Goal: Download file/media

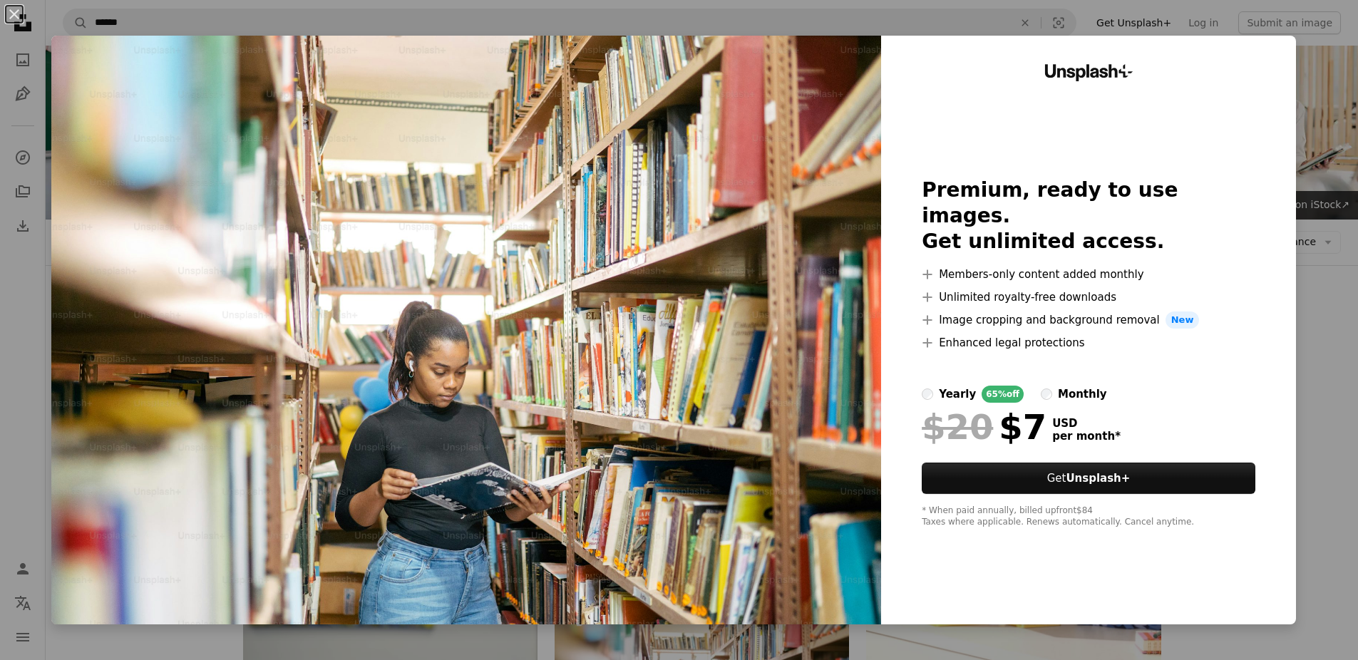
scroll to position [182, 0]
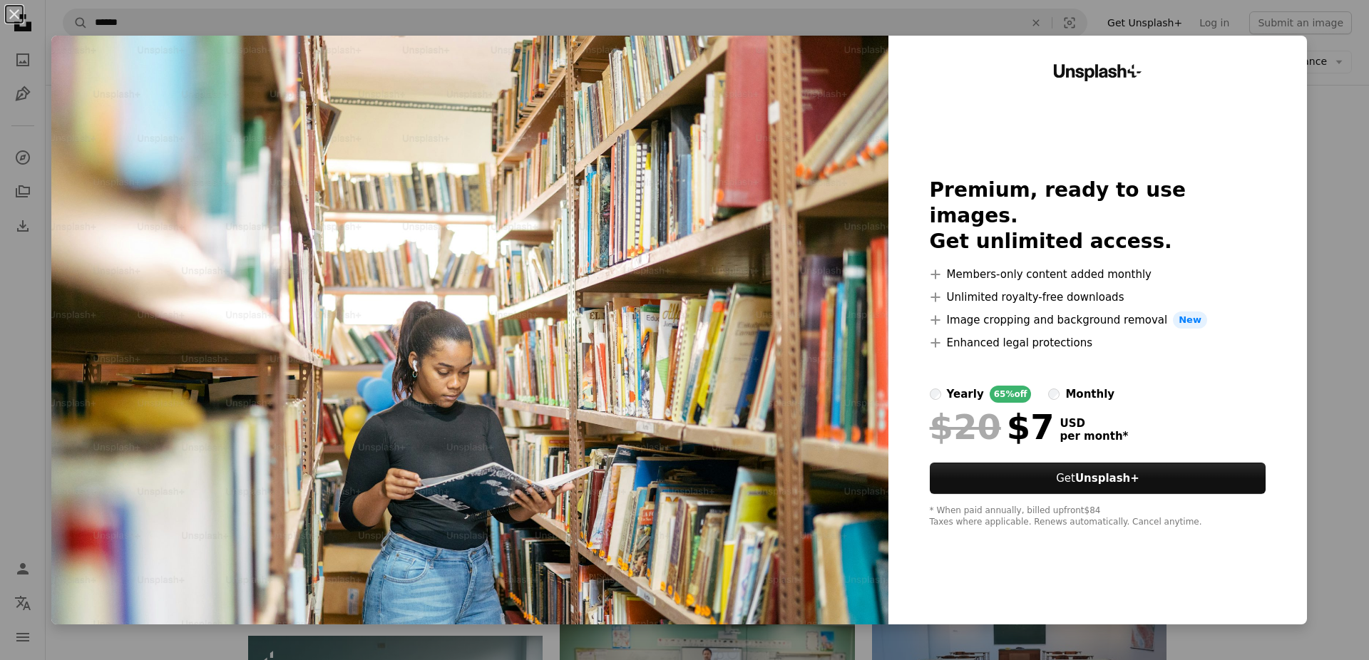
click at [1332, 144] on div "An X shape Unsplash+ Premium, ready to use images. Get unlimited access. A plus…" at bounding box center [684, 330] width 1369 height 660
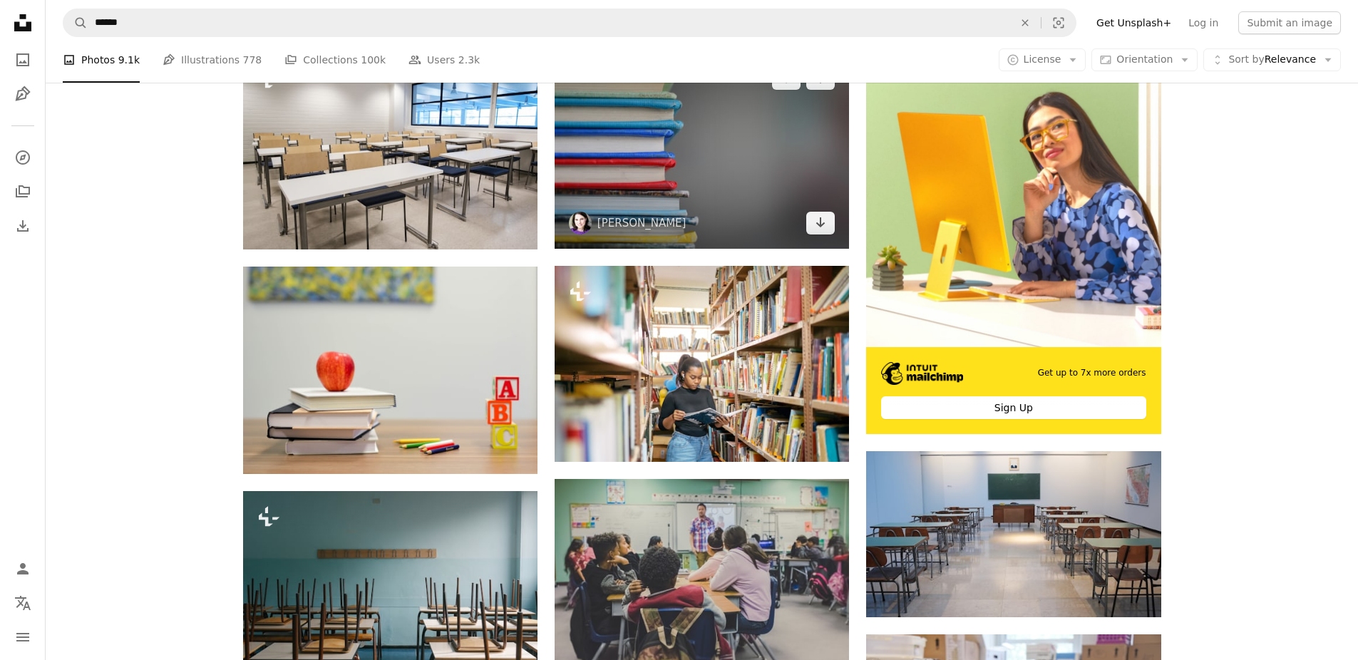
scroll to position [139, 0]
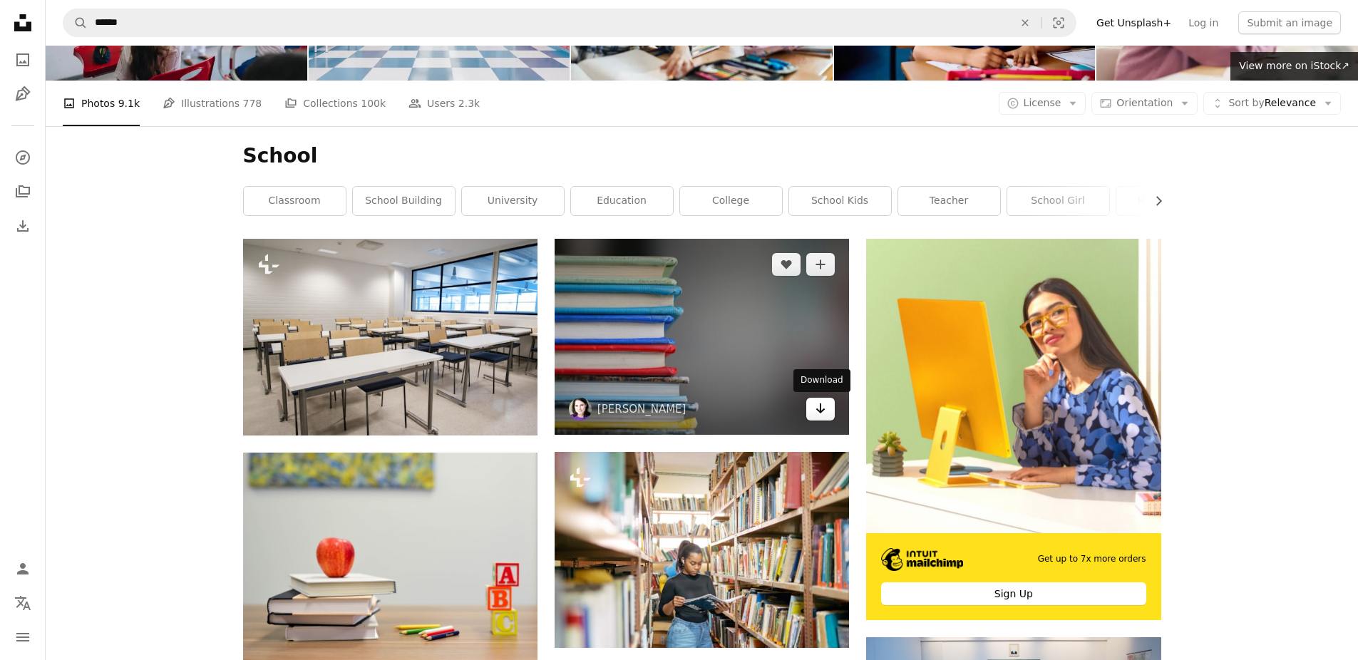
click at [826, 416] on link "Arrow pointing down" at bounding box center [820, 409] width 29 height 23
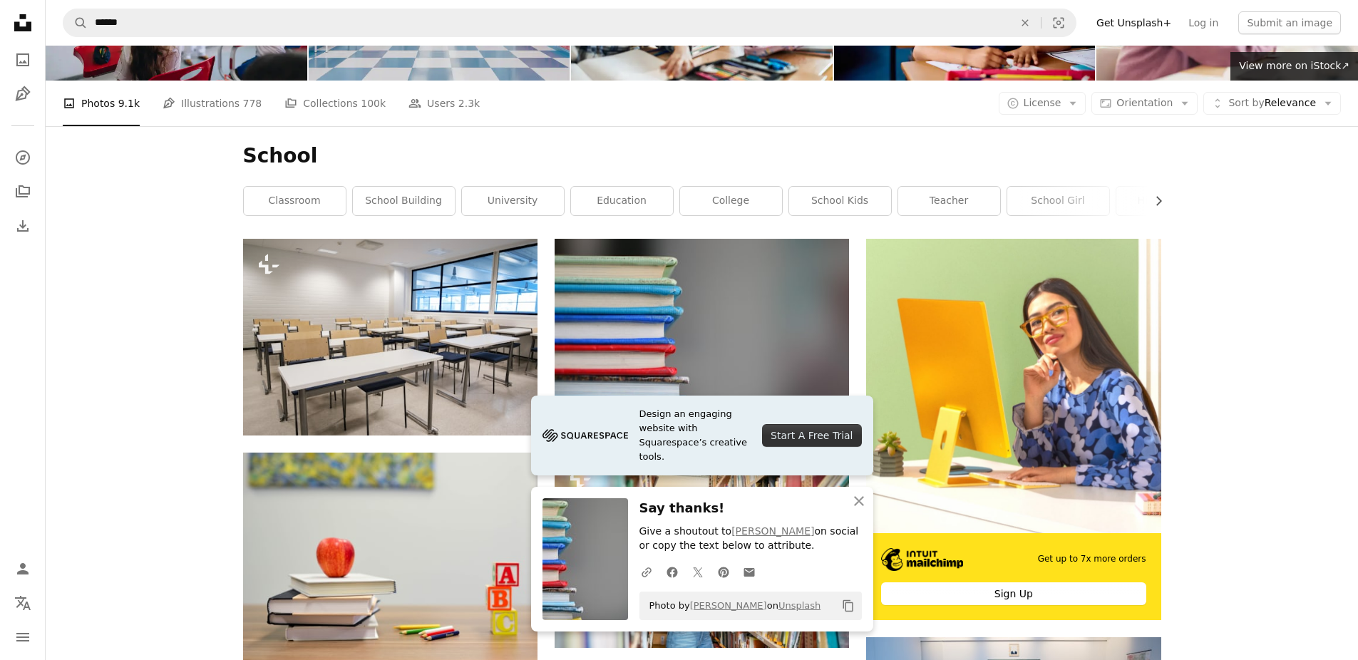
scroll to position [0, 0]
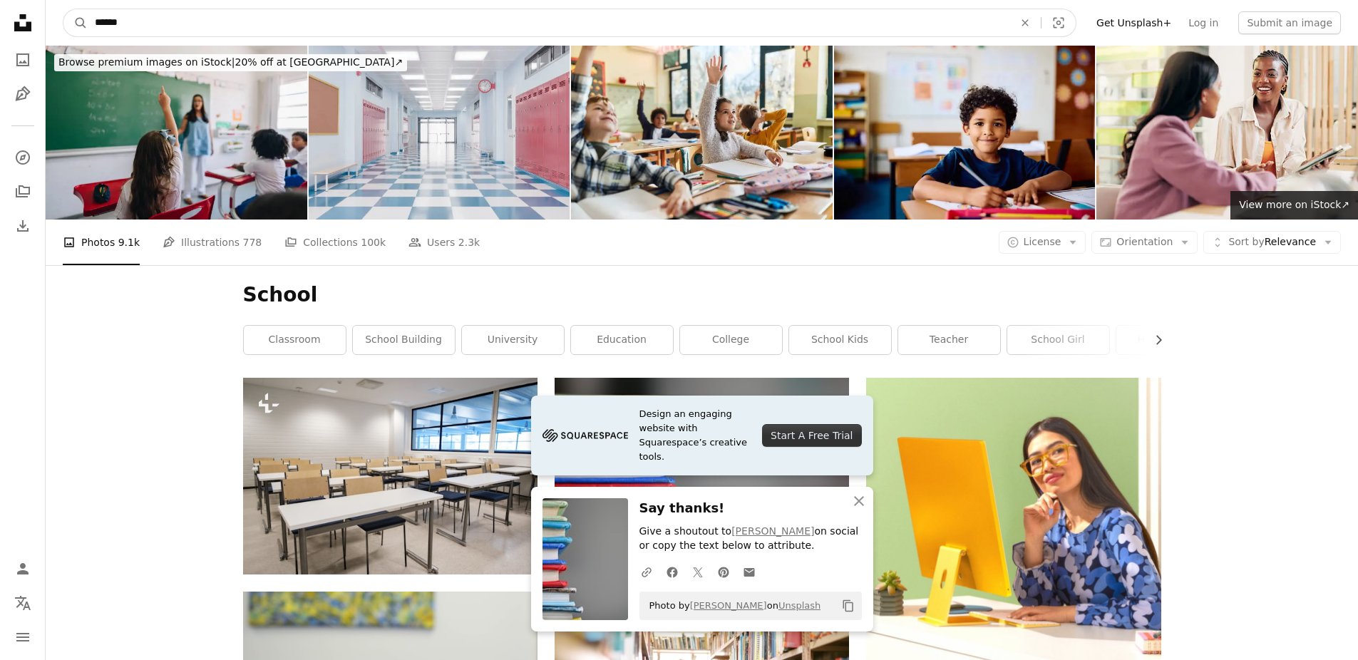
click at [313, 18] on input "******" at bounding box center [549, 22] width 922 height 27
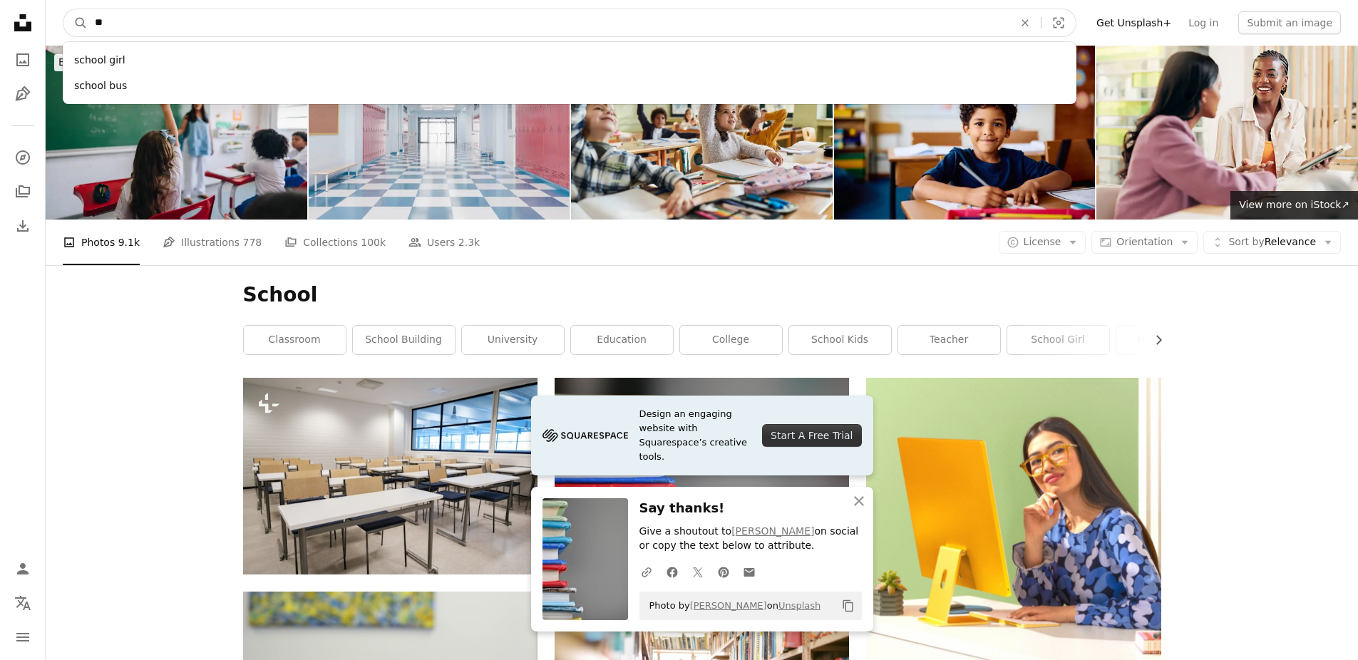
type input "*"
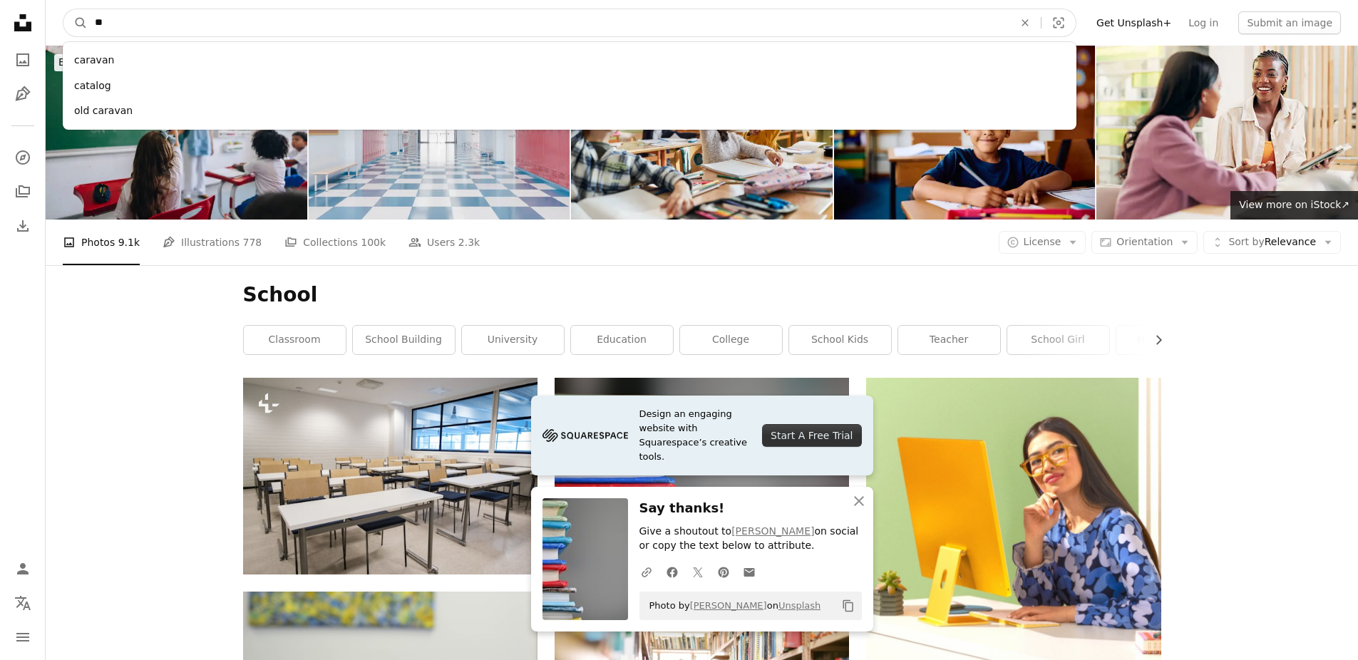
type input "*"
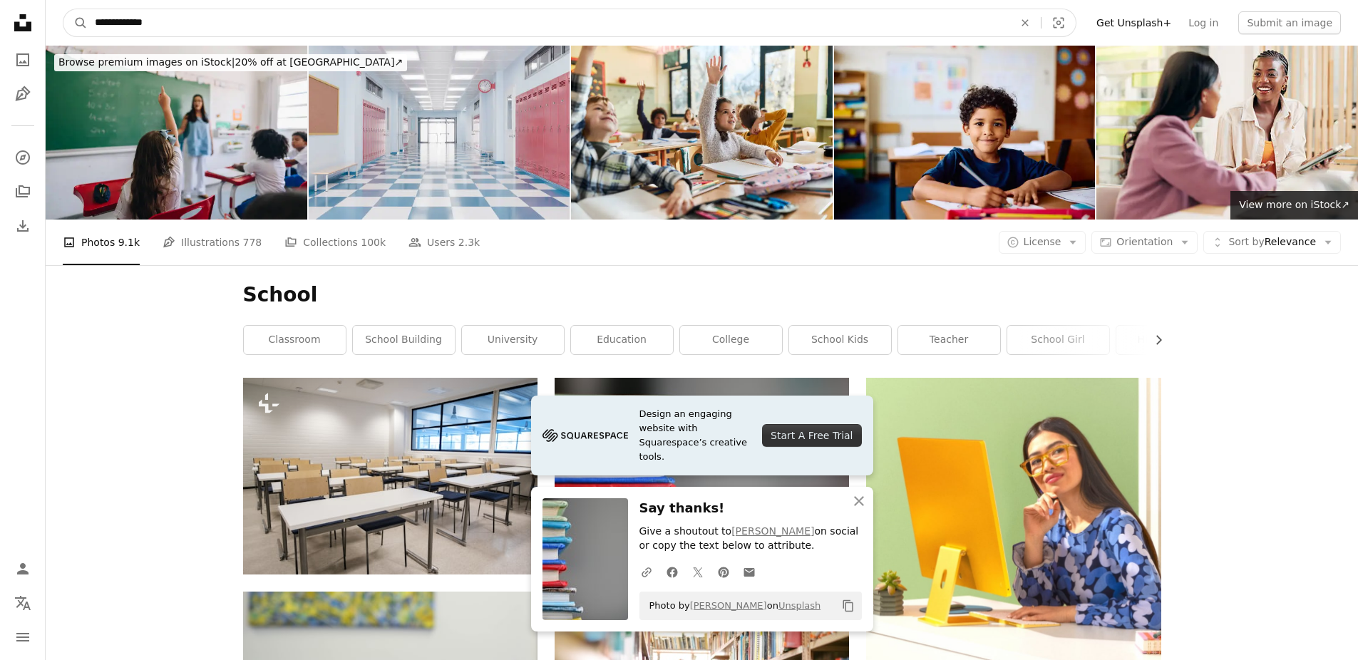
type input "**********"
click button "A magnifying glass" at bounding box center [75, 22] width 24 height 27
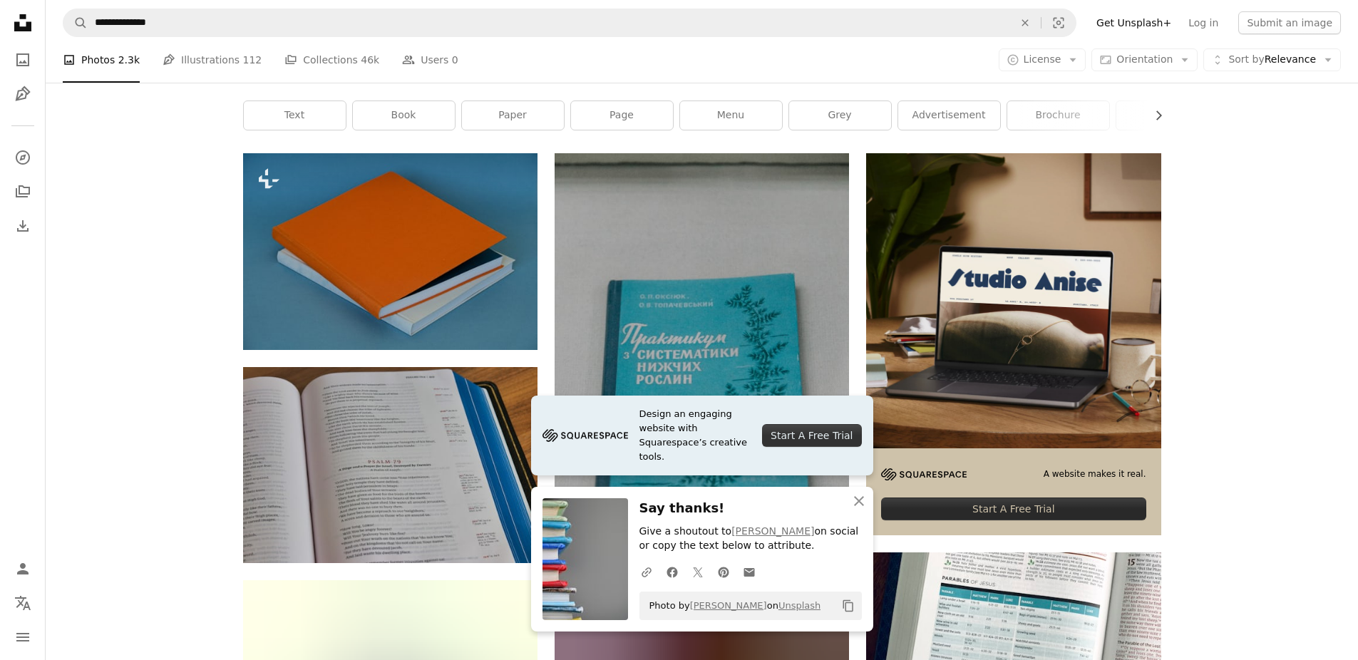
scroll to position [394, 0]
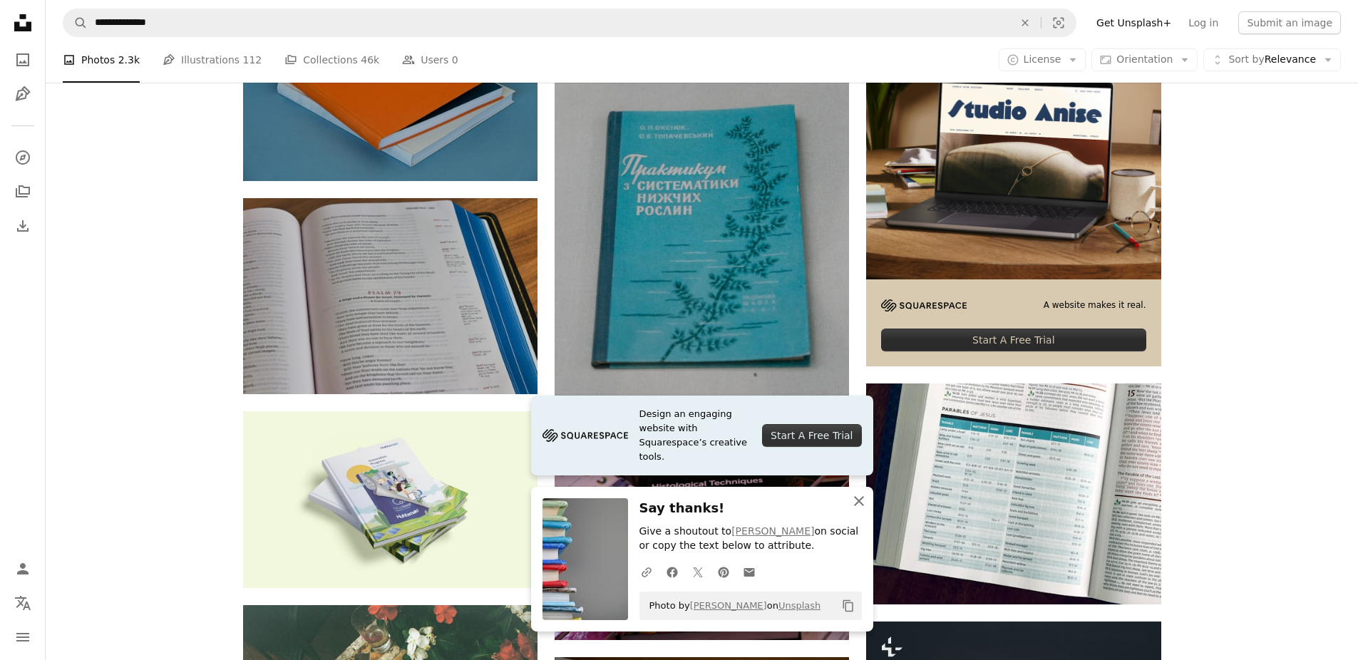
click at [854, 502] on icon "An X shape" at bounding box center [859, 501] width 17 height 17
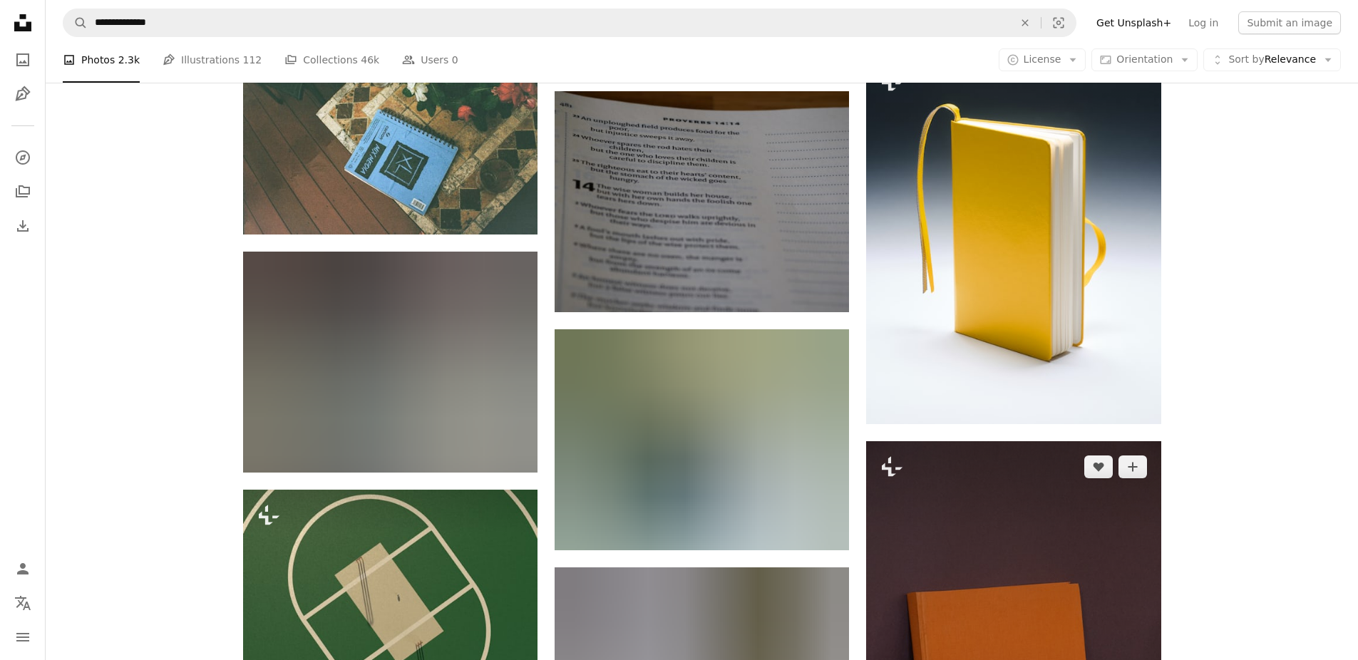
scroll to position [1077, 0]
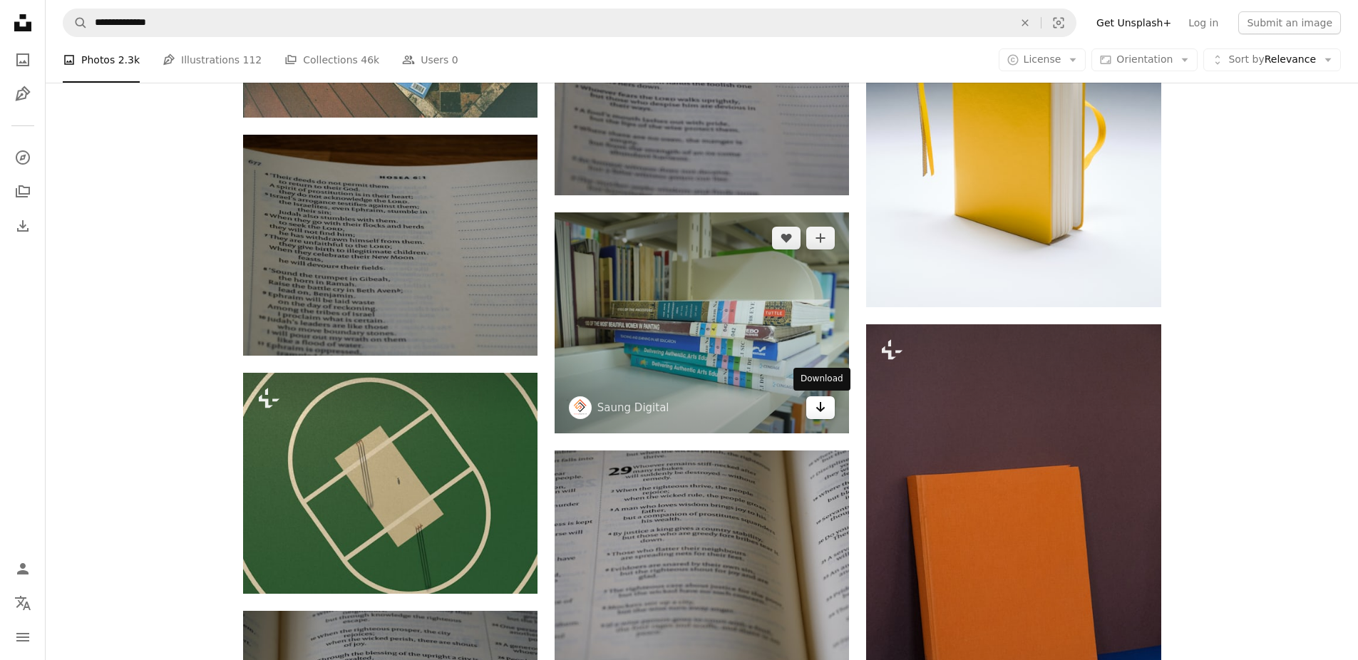
click at [826, 414] on link "Arrow pointing down" at bounding box center [820, 407] width 29 height 23
